Goal: Navigation & Orientation: Find specific page/section

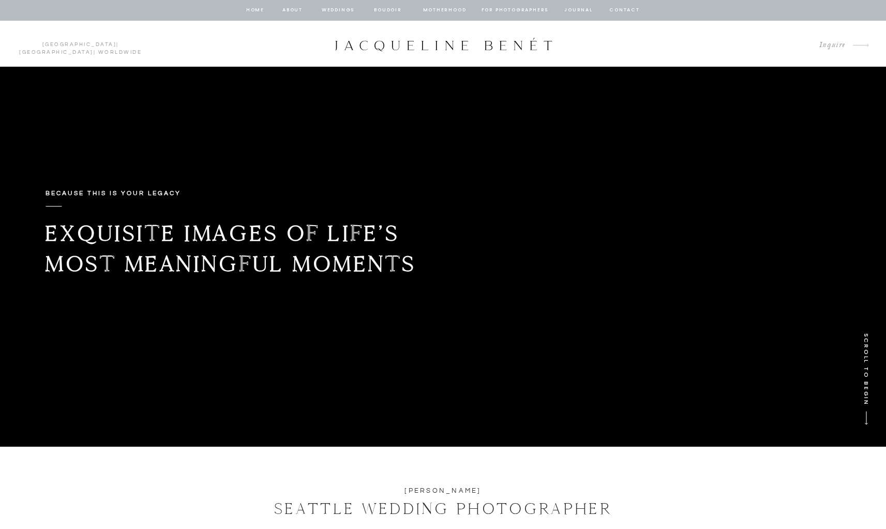
click at [330, 8] on nav "Weddings" at bounding box center [338, 10] width 35 height 9
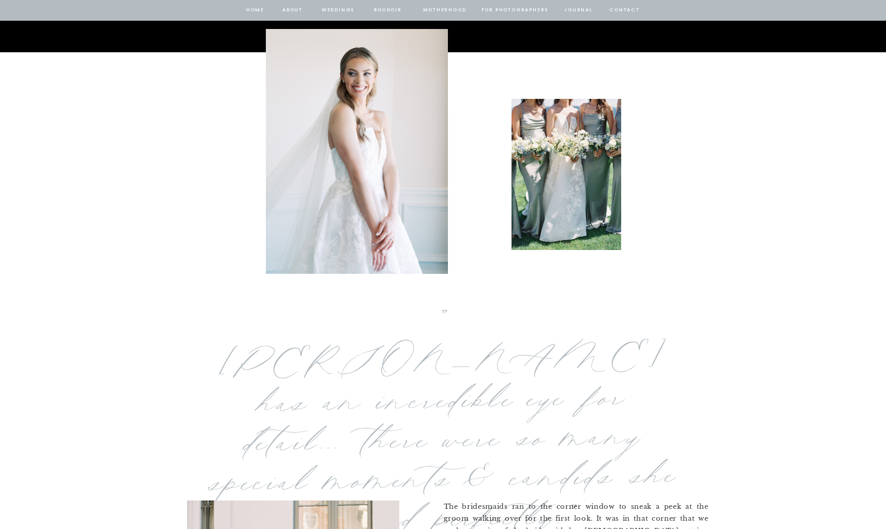
scroll to position [312, 0]
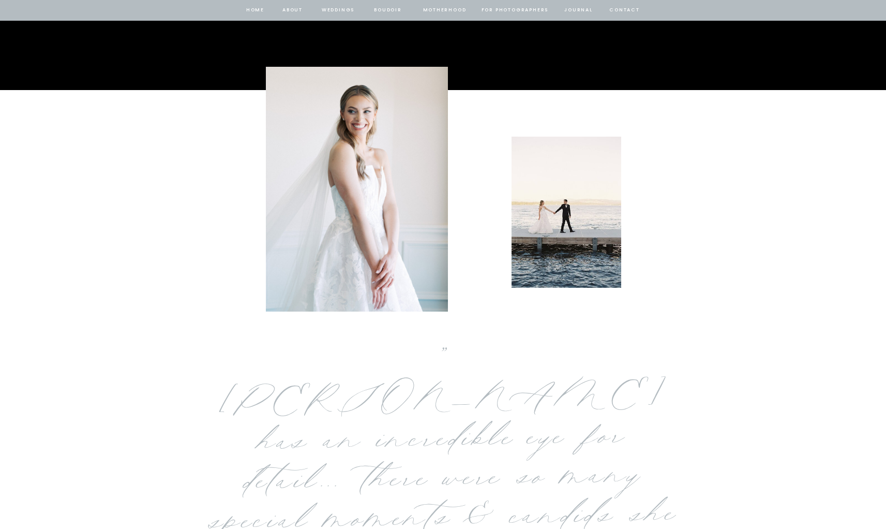
click at [338, 10] on nav "Weddings" at bounding box center [338, 10] width 35 height 9
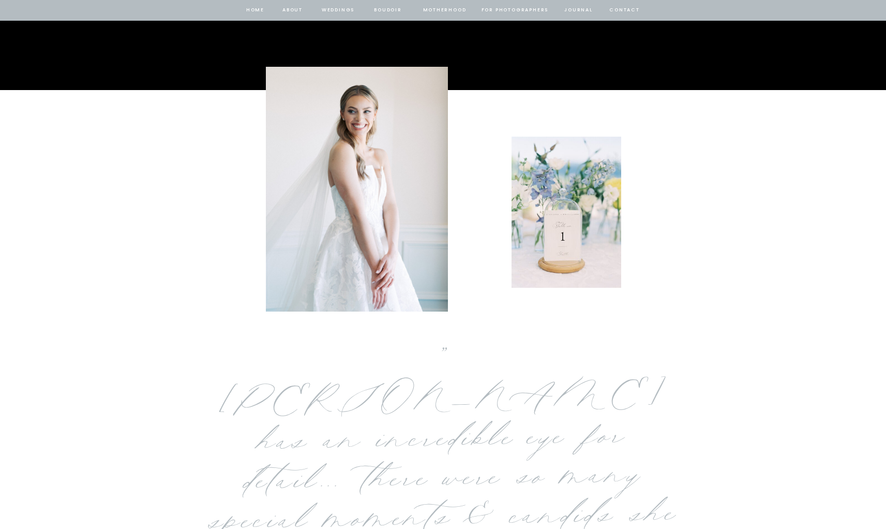
click at [330, 7] on nav "Weddings" at bounding box center [338, 10] width 35 height 9
click at [285, 9] on nav "about" at bounding box center [293, 10] width 22 height 9
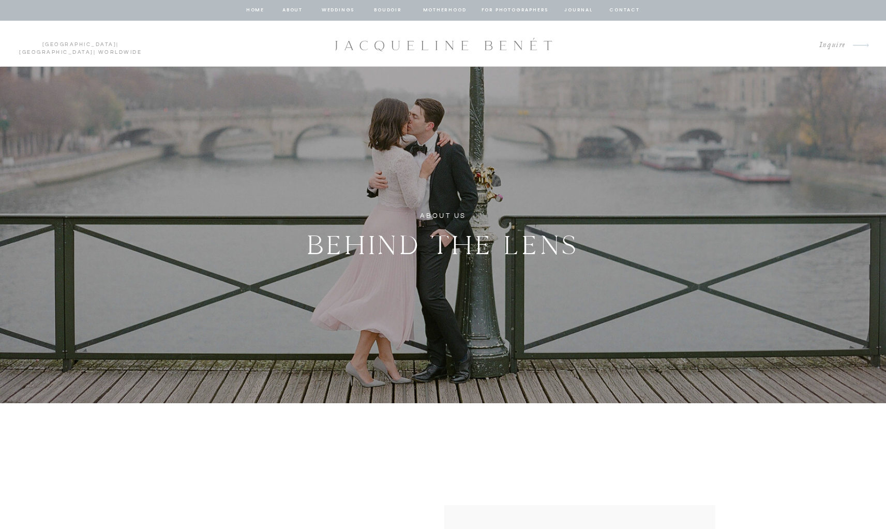
click at [338, 11] on nav "Weddings" at bounding box center [338, 10] width 35 height 9
